Goal: Task Accomplishment & Management: Complete application form

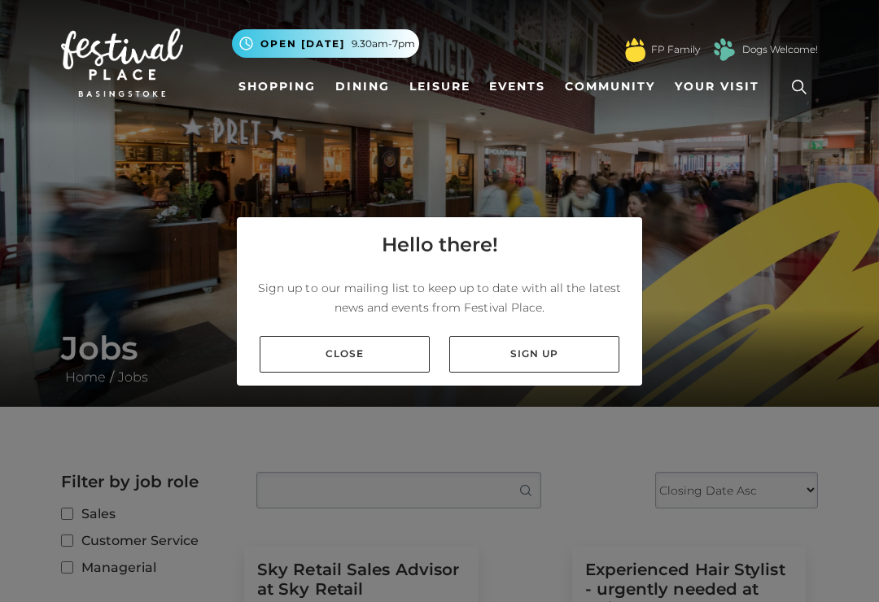
click at [306, 366] on link "Close" at bounding box center [345, 354] width 170 height 37
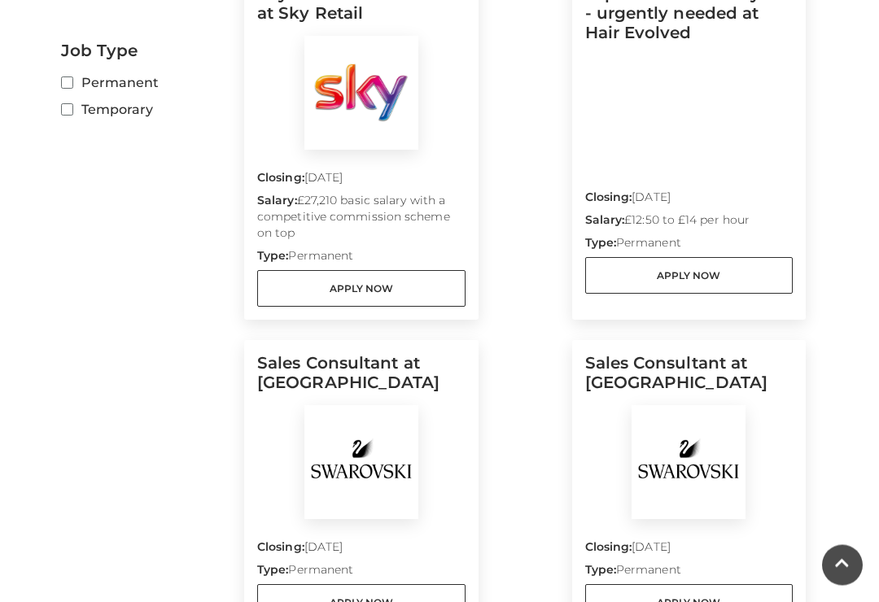
scroll to position [505, 0]
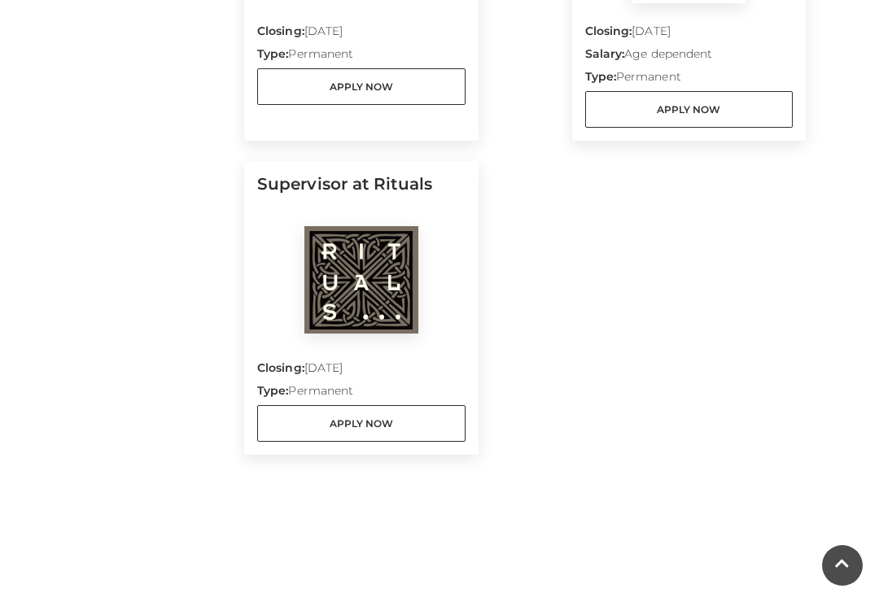
scroll to position [1431, 0]
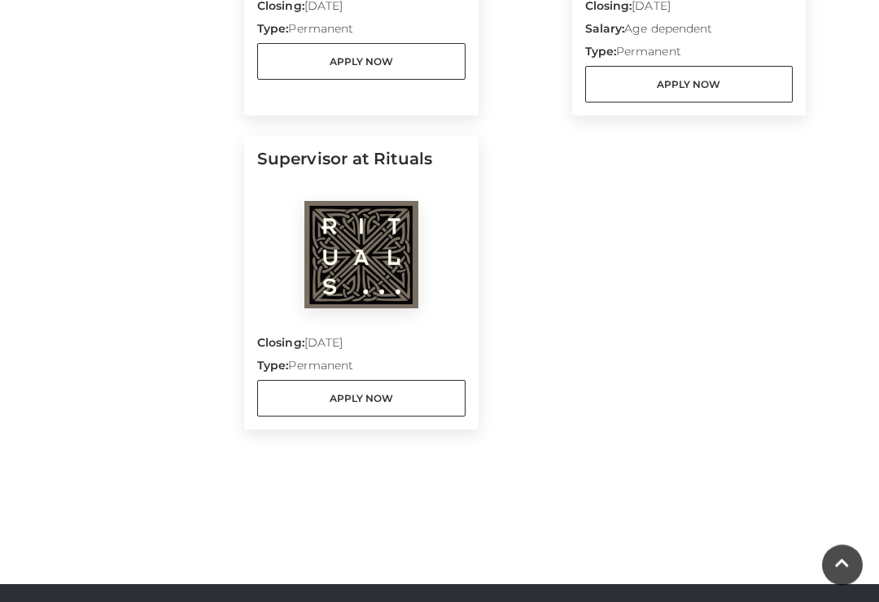
click at [296, 274] on div at bounding box center [361, 259] width 208 height 114
click at [309, 161] on h5 "Supervisor at Rituals" at bounding box center [361, 176] width 208 height 52
click at [327, 366] on p "Type: Permanent" at bounding box center [361, 369] width 208 height 23
click at [318, 413] on link "Apply Now" at bounding box center [361, 399] width 208 height 37
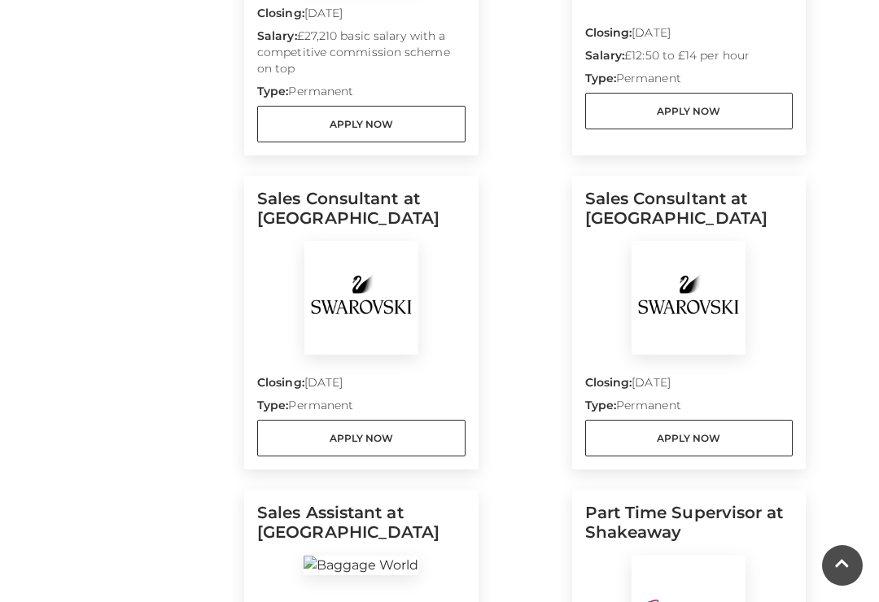
scroll to position [740, 0]
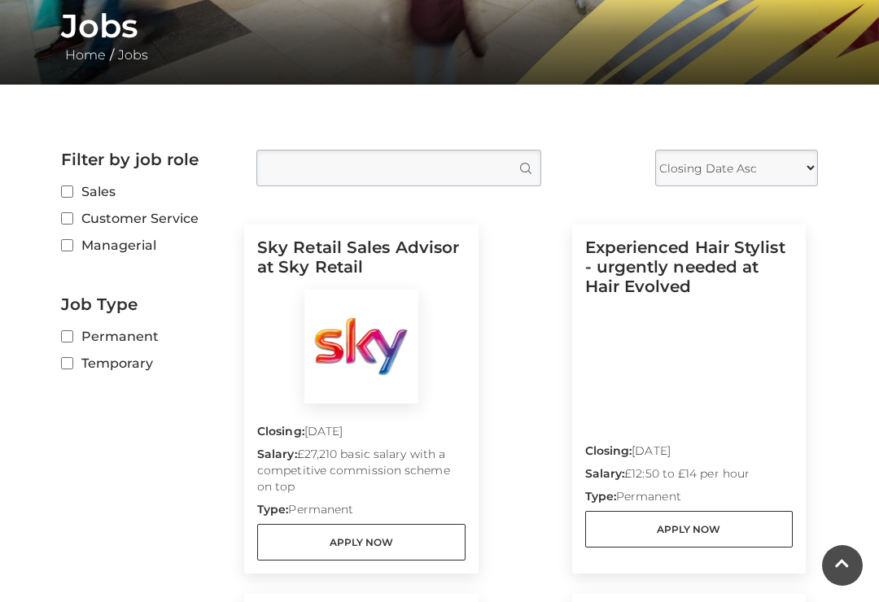
scroll to position [322, 0]
